Goal: Information Seeking & Learning: Compare options

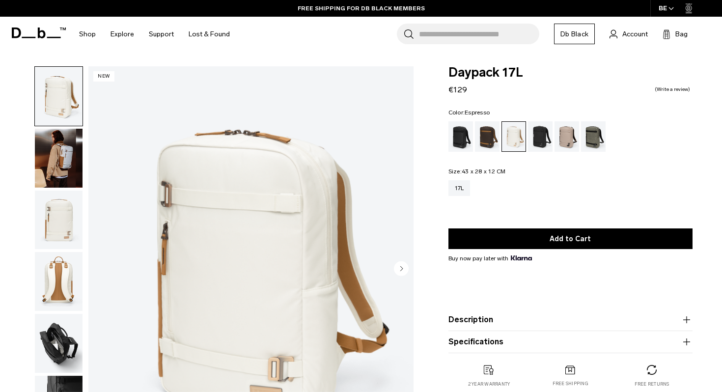
click at [487, 141] on div "Espresso" at bounding box center [487, 136] width 25 height 30
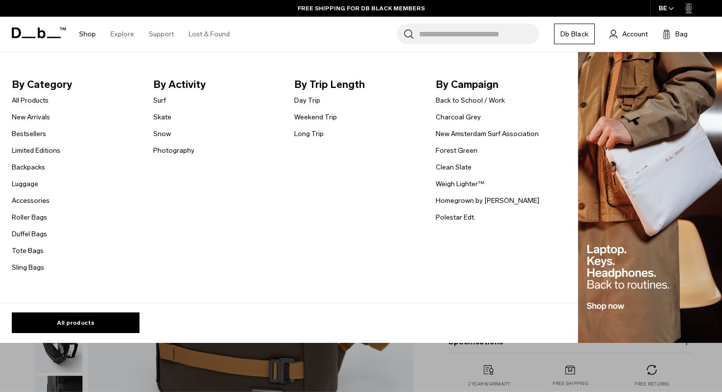
click at [650, 253] on img "Main Navigation" at bounding box center [650, 197] width 144 height 291
click at [619, 230] on img "Main Navigation" at bounding box center [650, 197] width 144 height 291
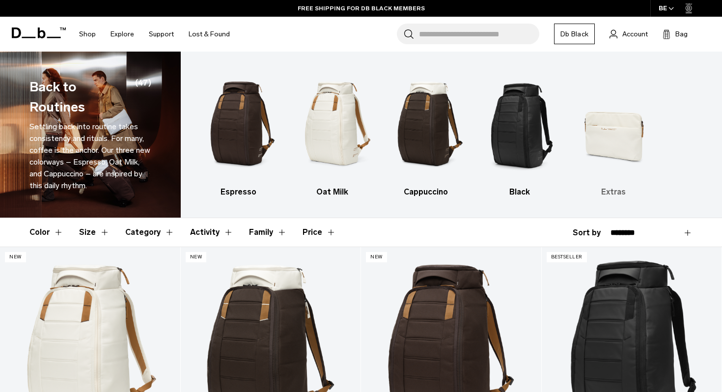
click at [621, 163] on img "5 / 5" at bounding box center [613, 123] width 77 height 115
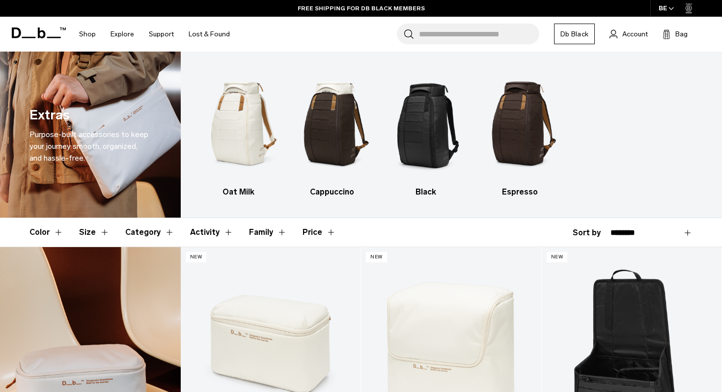
click at [437, 230] on header "Color Size Category Activity Family Price" at bounding box center [360, 232] width 663 height 28
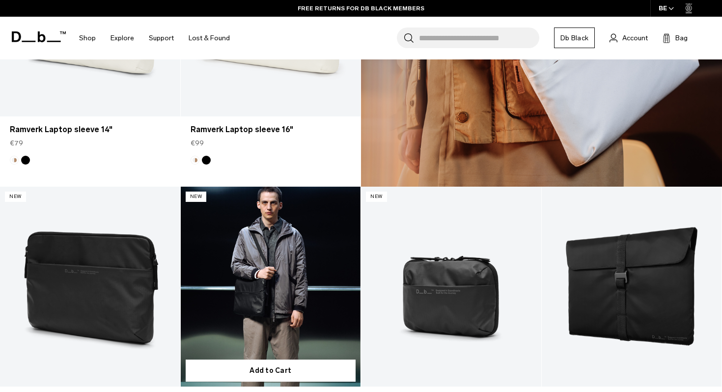
scroll to position [685, 0]
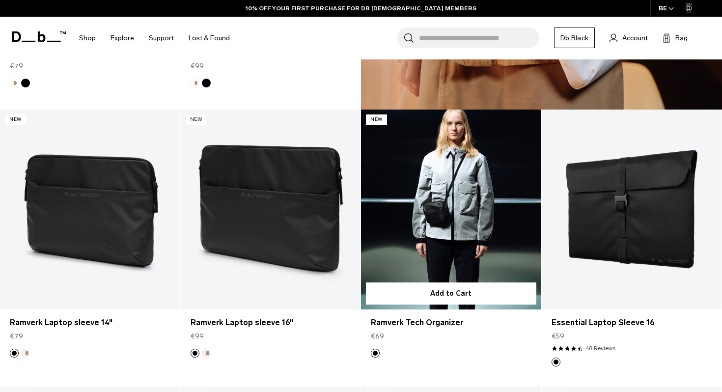
click at [393, 211] on link "Ramverk Tech Organizer" at bounding box center [451, 210] width 180 height 200
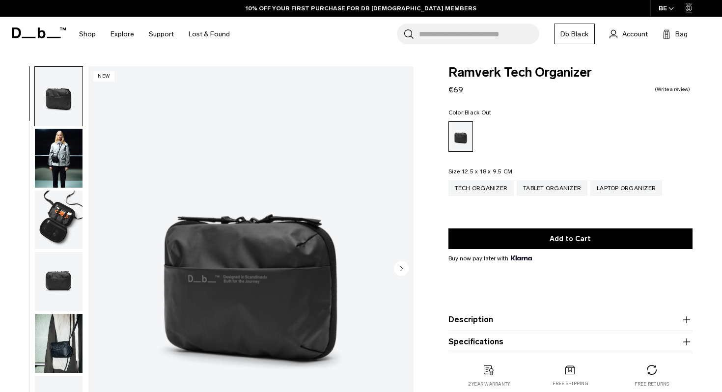
click at [44, 220] on img "button" at bounding box center [59, 220] width 48 height 59
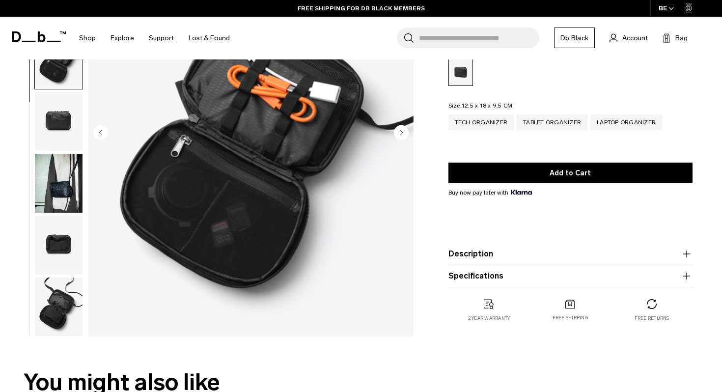
scroll to position [206, 0]
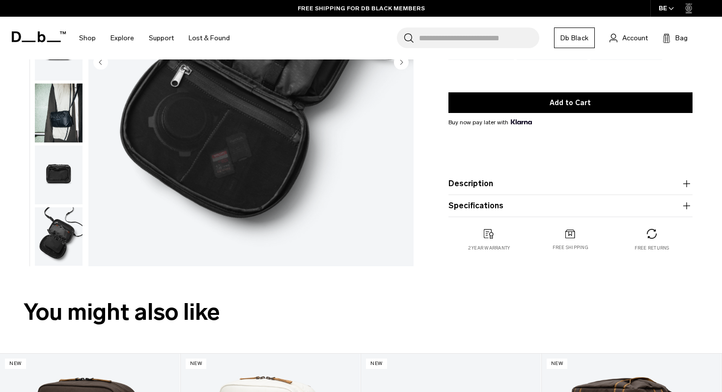
click at [67, 234] on img "button" at bounding box center [59, 236] width 48 height 59
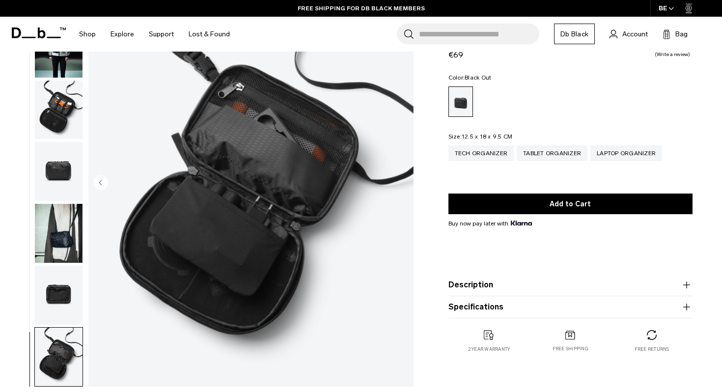
scroll to position [17, 0]
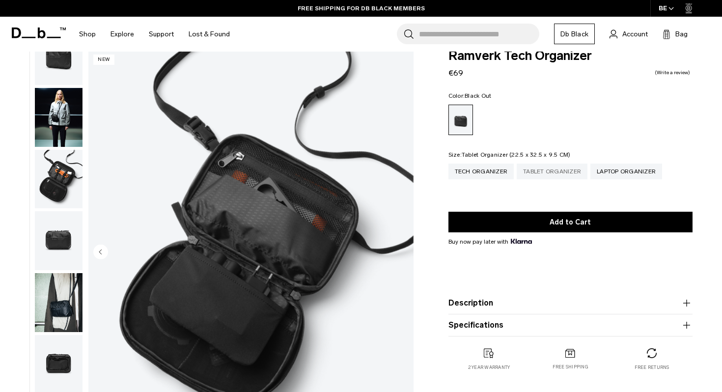
click at [549, 168] on div "Tablet Organizer" at bounding box center [552, 172] width 71 height 16
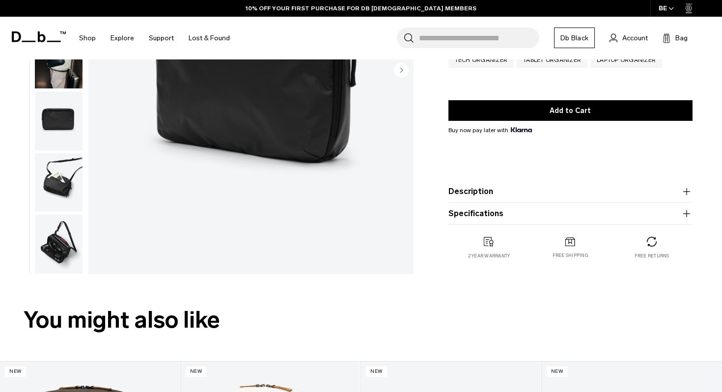
scroll to position [202, 0]
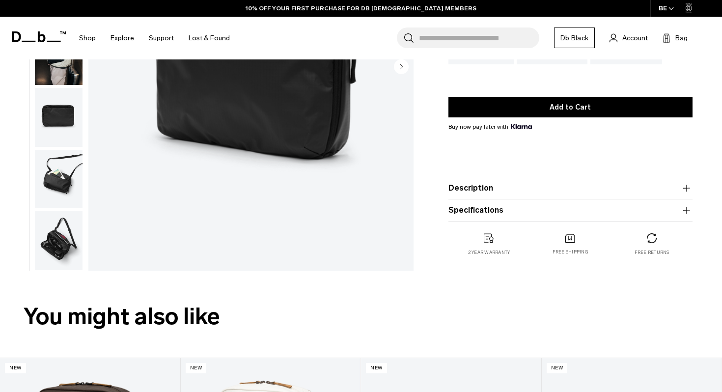
click at [42, 165] on img "button" at bounding box center [59, 179] width 48 height 59
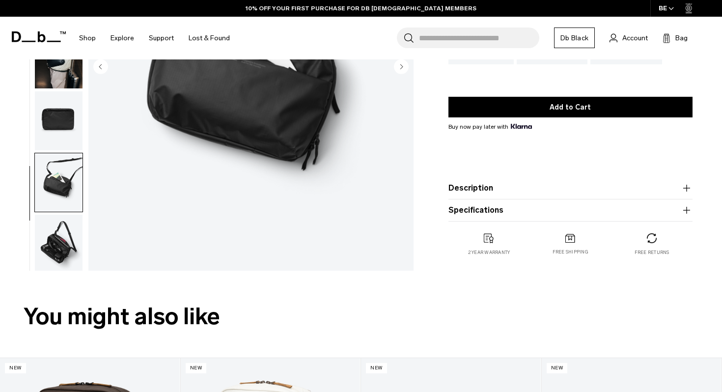
scroll to position [86, 0]
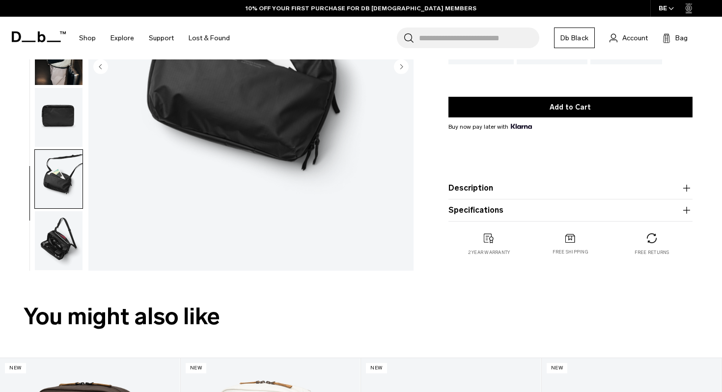
click at [65, 238] on img "button" at bounding box center [59, 240] width 48 height 59
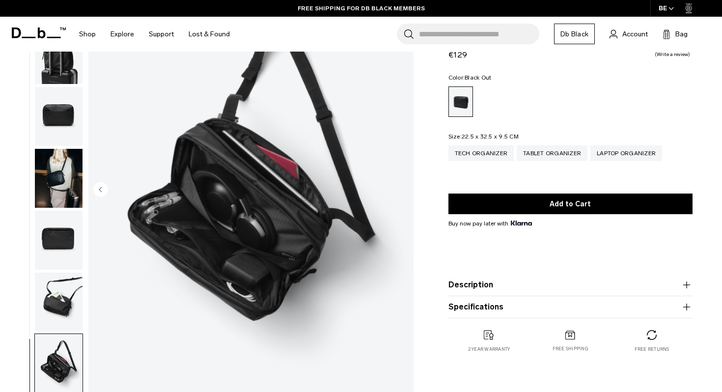
scroll to position [78, 0]
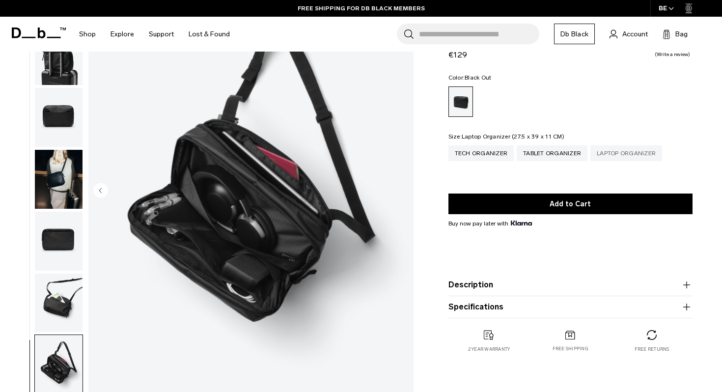
click at [619, 156] on div "Laptop Organizer" at bounding box center [626, 153] width 72 height 16
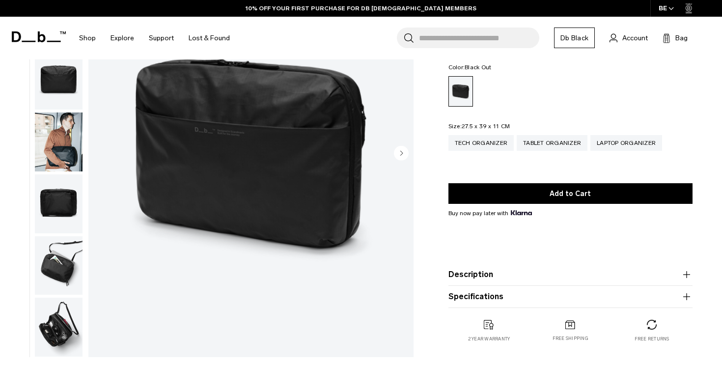
scroll to position [118, 0]
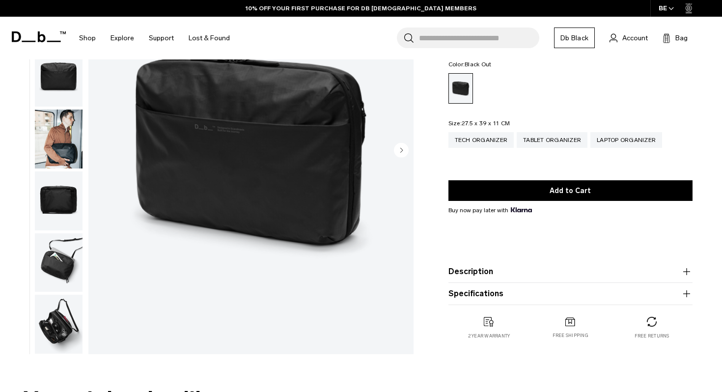
click at [67, 325] on img "button" at bounding box center [59, 324] width 48 height 59
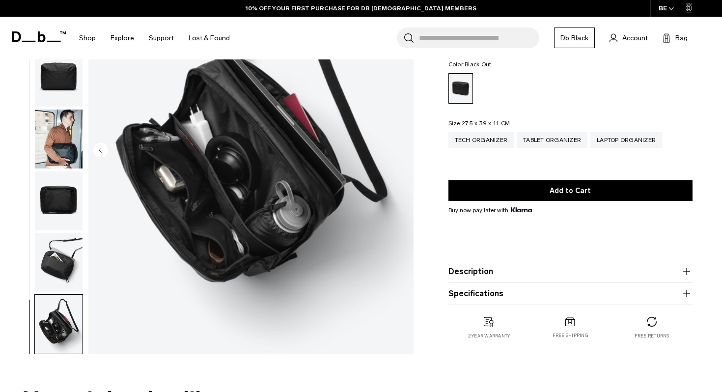
click at [53, 209] on img "button" at bounding box center [59, 200] width 48 height 59
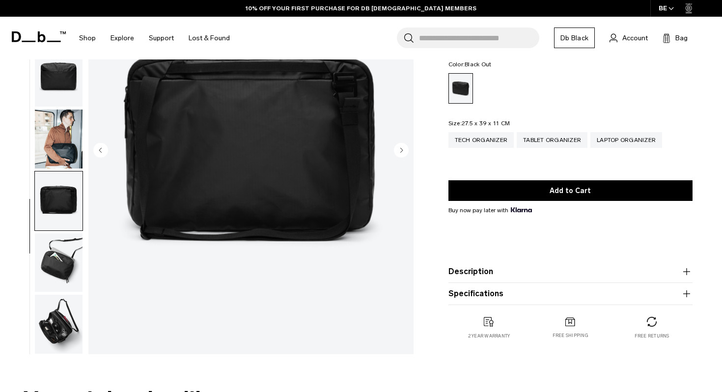
click at [64, 136] on img "button" at bounding box center [59, 139] width 48 height 59
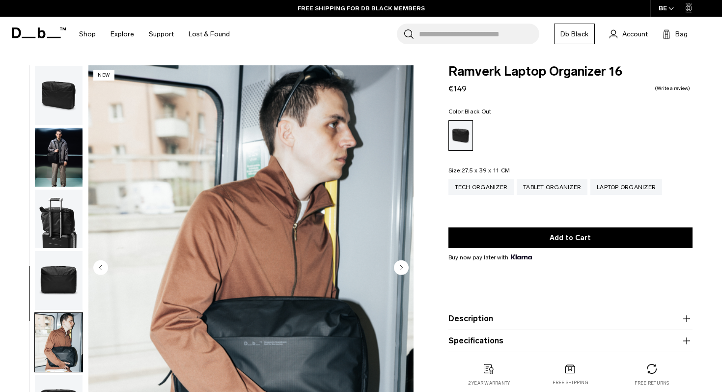
scroll to position [0, 0]
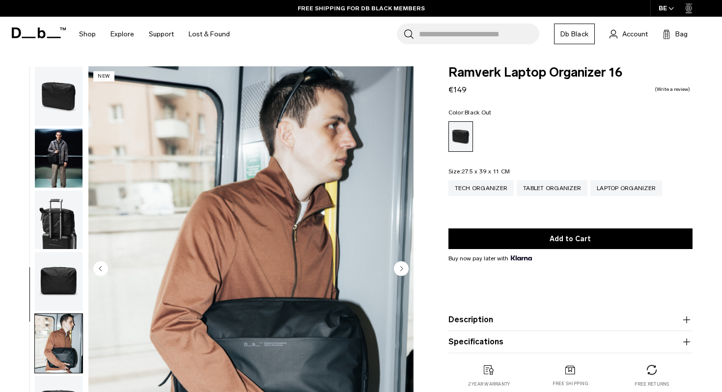
click at [54, 78] on img "button" at bounding box center [59, 96] width 48 height 59
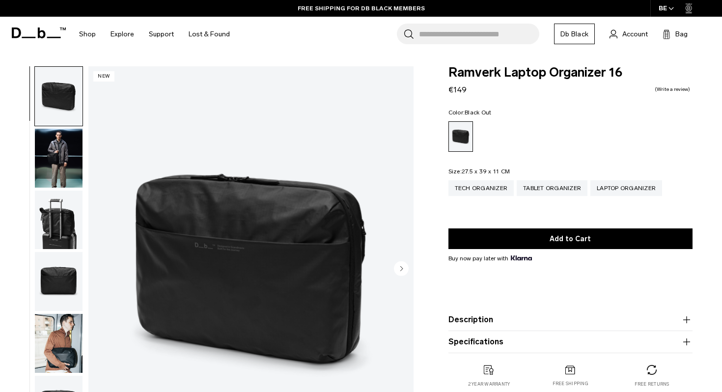
click at [69, 168] on img "button" at bounding box center [59, 158] width 48 height 59
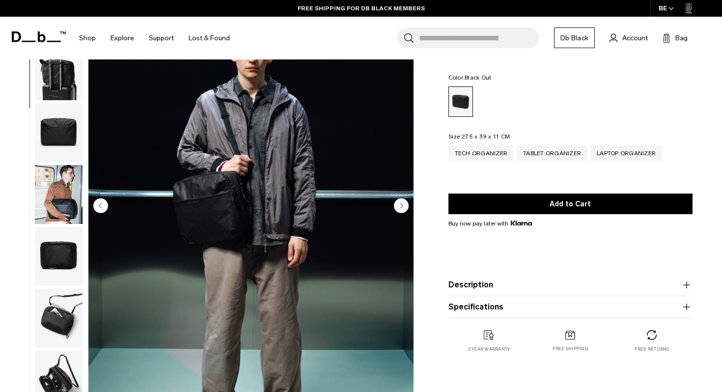
scroll to position [88, 0]
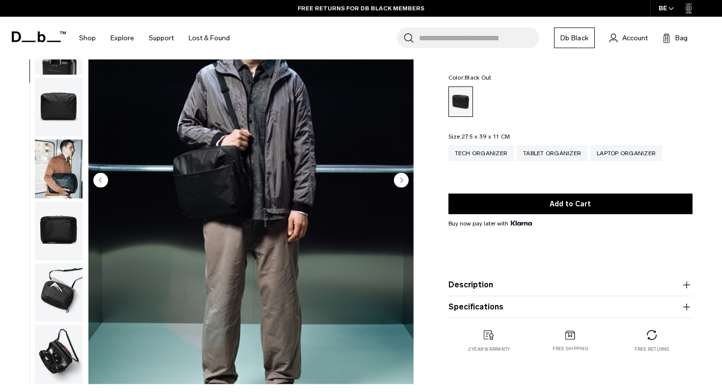
click at [48, 250] on img "button" at bounding box center [59, 230] width 48 height 59
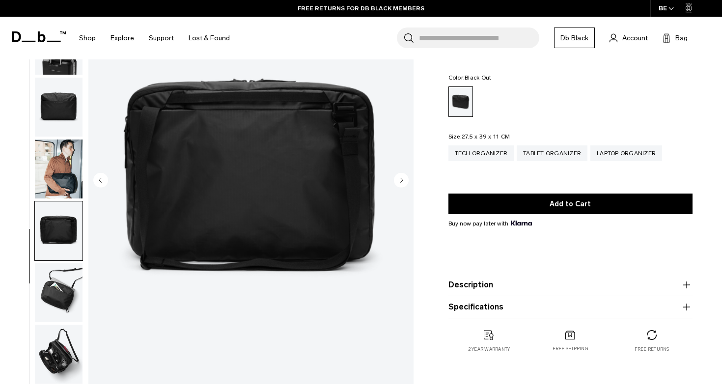
click at [56, 299] on img "button" at bounding box center [59, 292] width 48 height 59
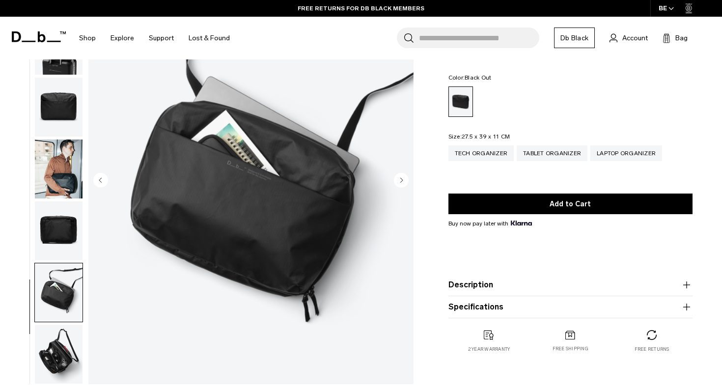
click at [62, 351] on img "button" at bounding box center [59, 354] width 48 height 59
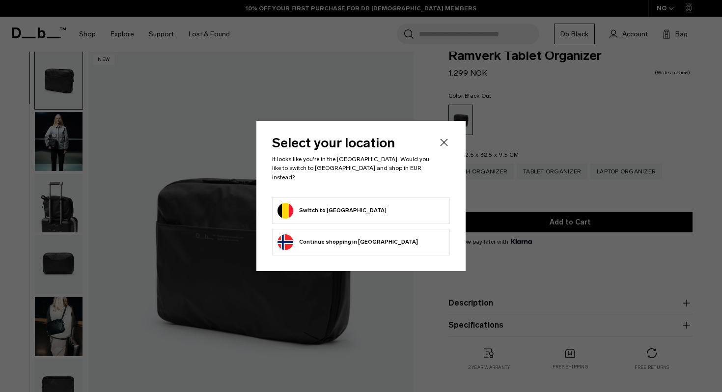
click at [323, 203] on button "Switch to Belgium" at bounding box center [332, 211] width 109 height 16
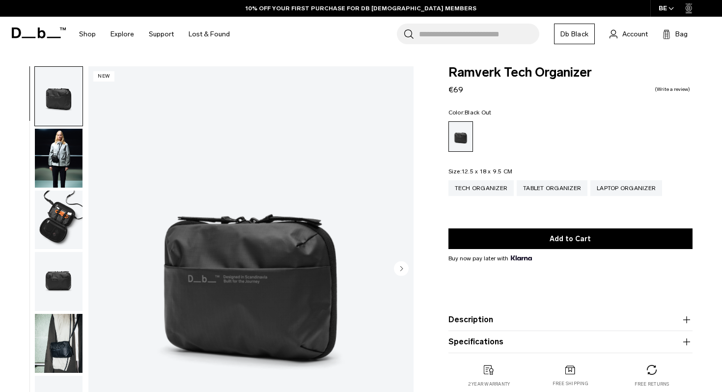
select select
select select "**********"
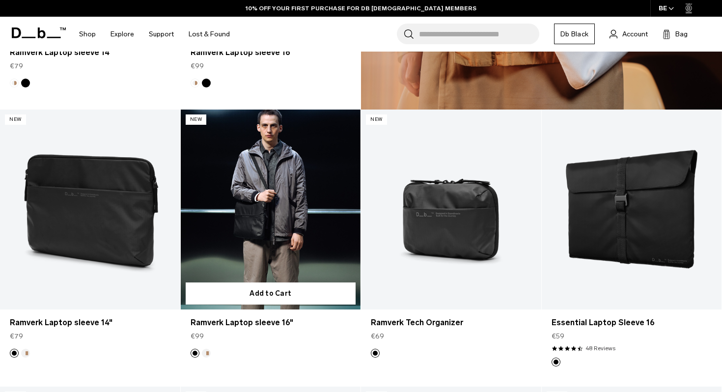
click at [263, 233] on link "Ramverk Laptop sleeve 16" at bounding box center [271, 210] width 180 height 200
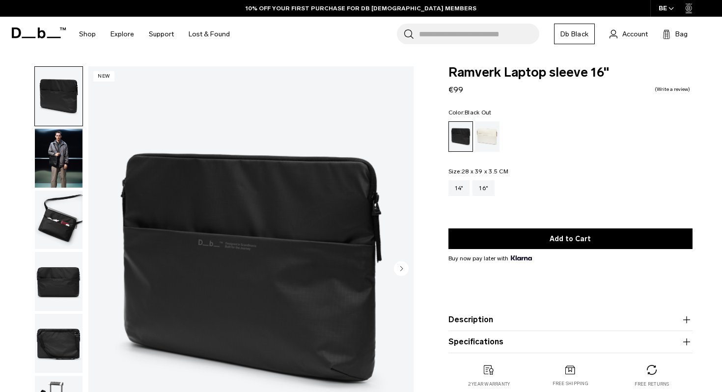
click at [66, 224] on img "button" at bounding box center [59, 220] width 48 height 59
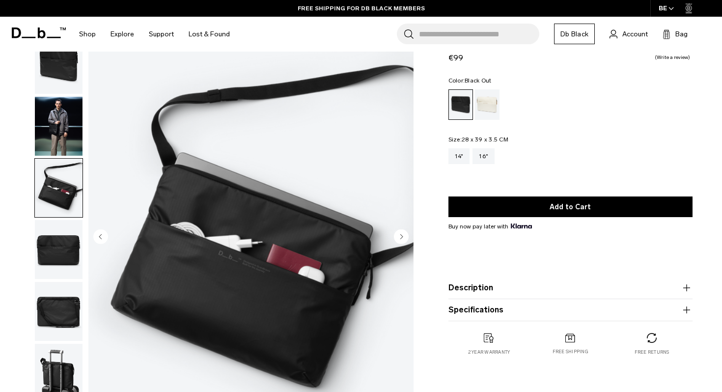
scroll to position [46, 0]
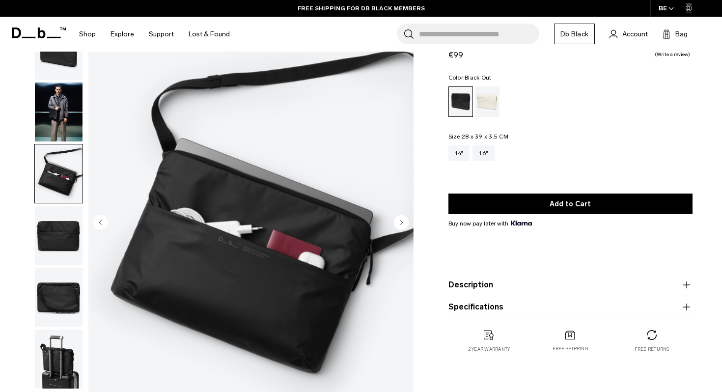
click at [60, 123] on img "button" at bounding box center [59, 112] width 48 height 59
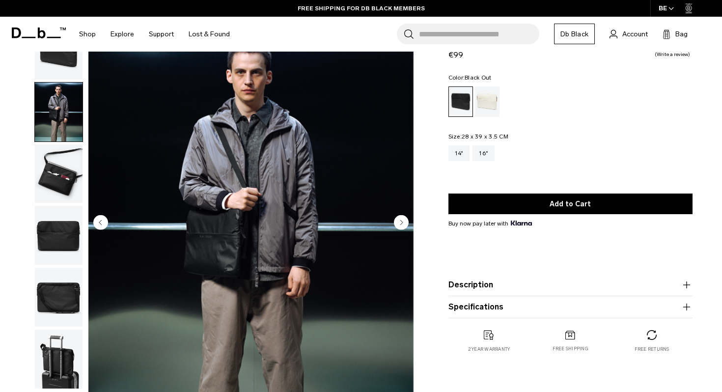
click at [68, 226] on img "button" at bounding box center [59, 235] width 48 height 59
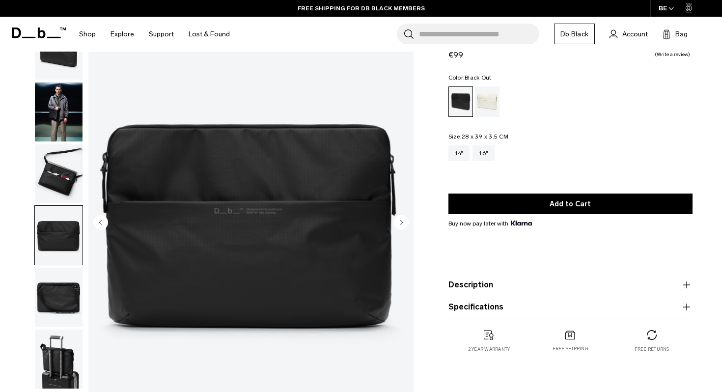
click at [67, 280] on img "button" at bounding box center [59, 297] width 48 height 59
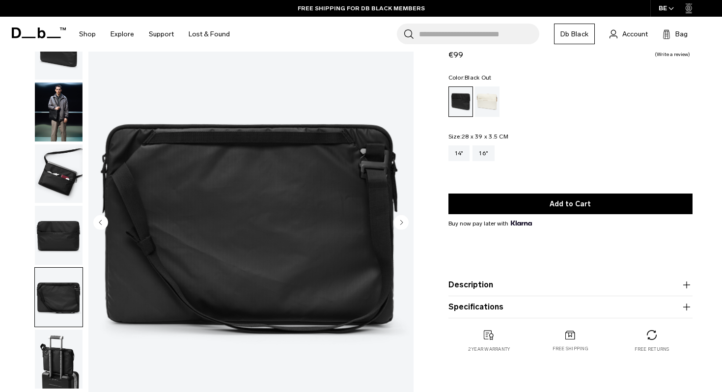
click at [50, 352] on img "button" at bounding box center [59, 359] width 48 height 59
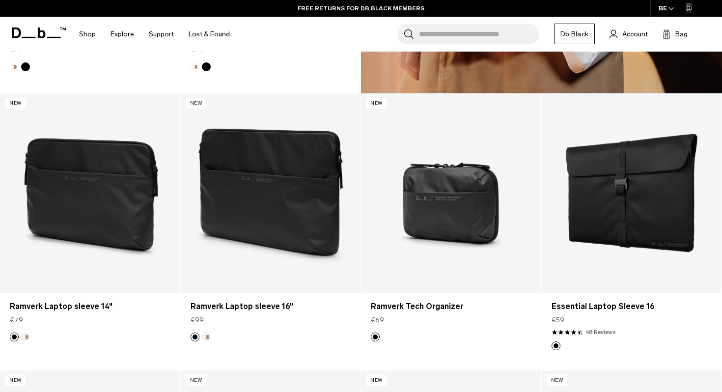
scroll to position [648, 0]
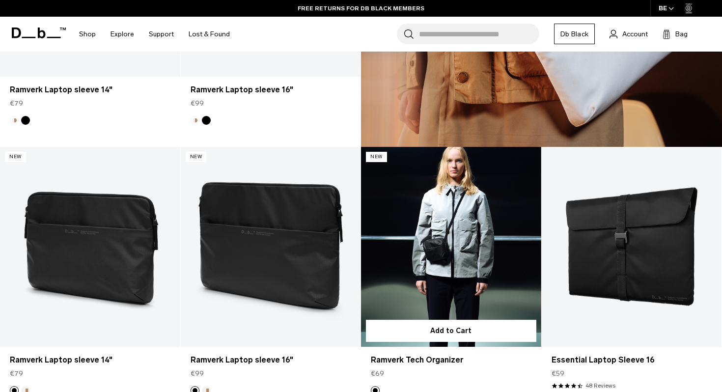
click at [430, 230] on link "Ramverk Tech Organizer" at bounding box center [451, 247] width 180 height 200
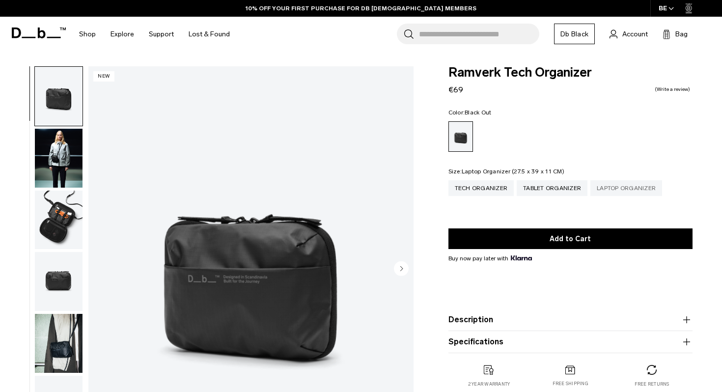
click at [623, 184] on div "Laptop Organizer" at bounding box center [626, 188] width 72 height 16
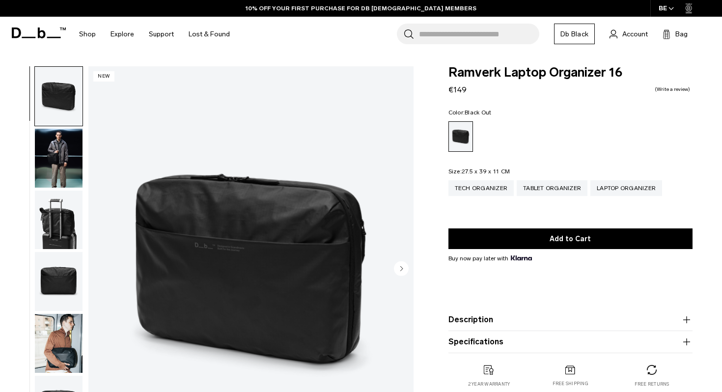
click at [61, 157] on img "button" at bounding box center [59, 158] width 48 height 59
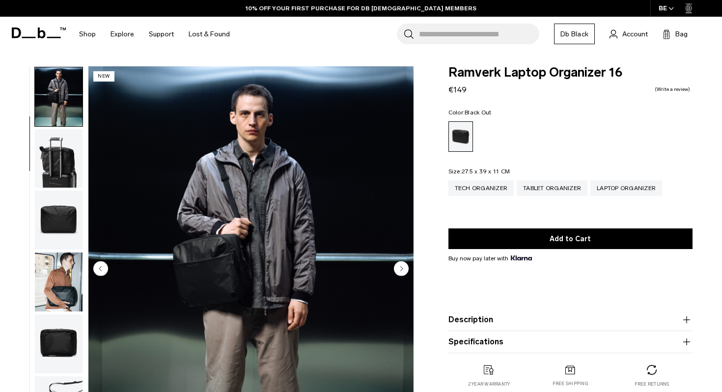
scroll to position [62, 0]
click at [63, 257] on img "button" at bounding box center [59, 281] width 48 height 59
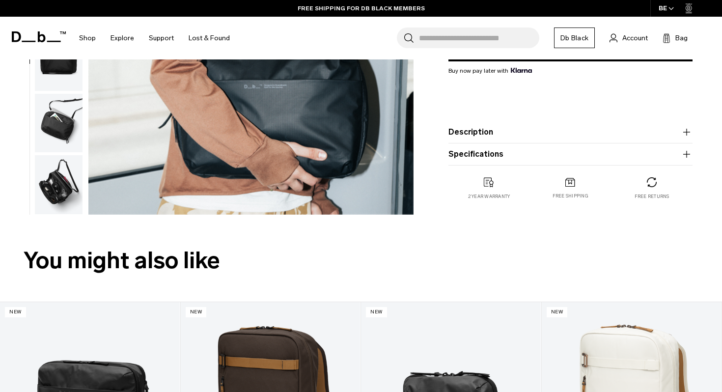
scroll to position [263, 0]
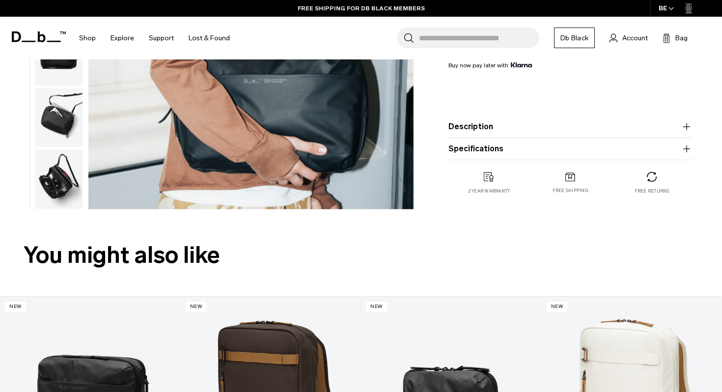
click at [55, 164] on img "button" at bounding box center [59, 179] width 48 height 59
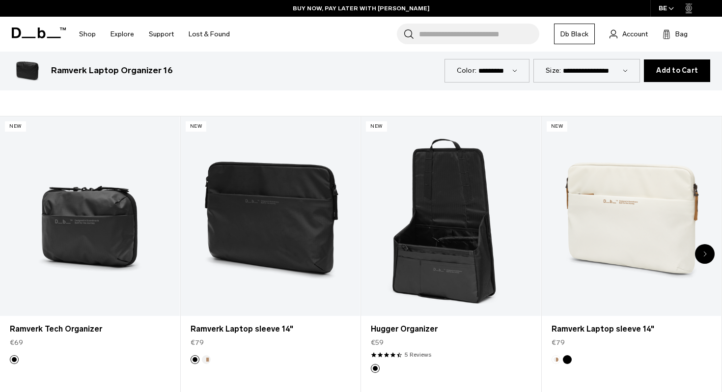
scroll to position [1510, 0]
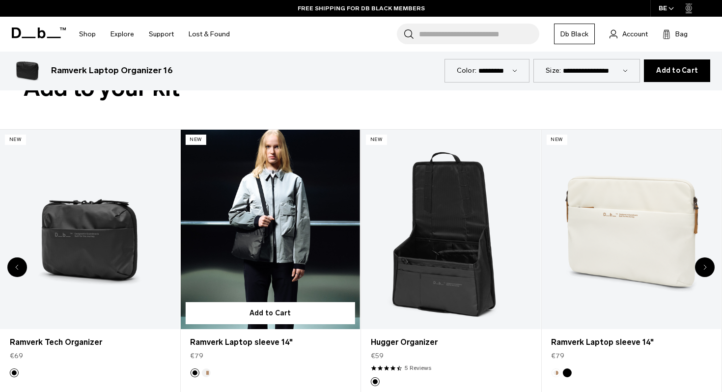
click at [242, 252] on link "Ramverk Laptop sleeve 14" at bounding box center [270, 229] width 180 height 199
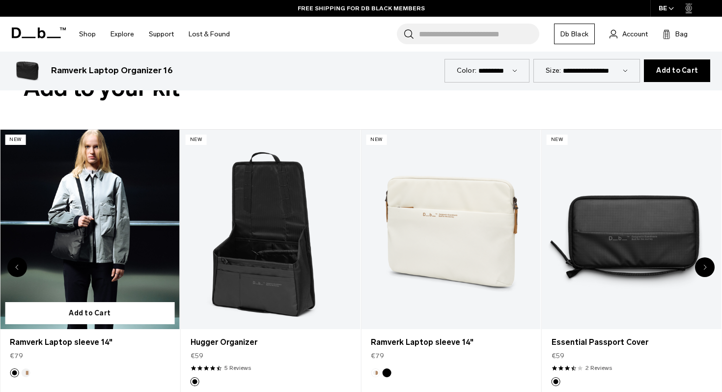
click at [75, 235] on link "Ramverk Laptop sleeve 14" at bounding box center [90, 229] width 180 height 199
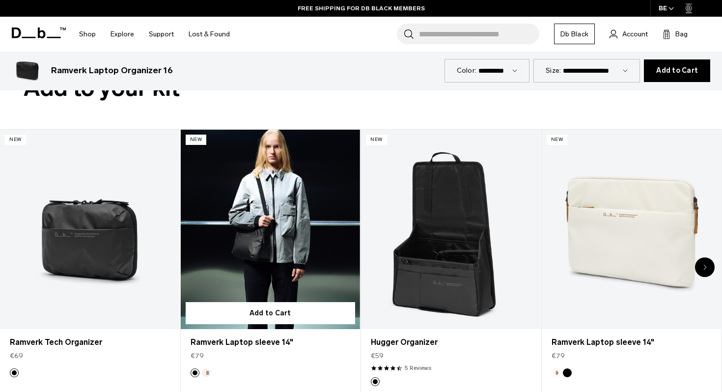
click at [251, 226] on link "Ramverk Laptop sleeve 14" at bounding box center [271, 229] width 180 height 199
